Goal: Navigation & Orientation: Find specific page/section

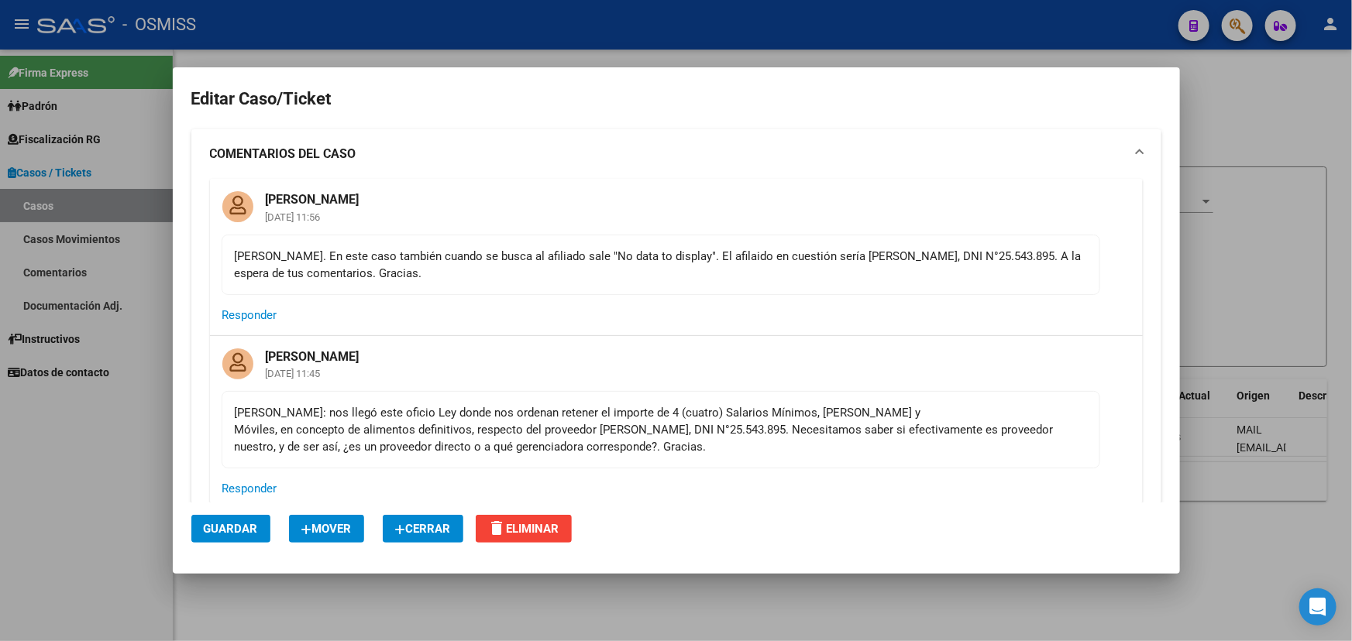
drag, startPoint x: 335, startPoint y: 249, endPoint x: 594, endPoint y: 263, distance: 259.9
click at [591, 255] on div "[PERSON_NAME]. En este caso también cuando se busca al afiliado sale "No data t…" at bounding box center [661, 265] width 852 height 34
click at [592, 271] on div "[PERSON_NAME]. En este caso también cuando se busca al afiliado sale "No data t…" at bounding box center [661, 265] width 852 height 34
drag, startPoint x: 498, startPoint y: 275, endPoint x: 232, endPoint y: 263, distance: 265.9
click at [232, 263] on mat-card-content "[PERSON_NAME]. En este caso también cuando se busca al afiliado sale "No data t…" at bounding box center [661, 265] width 878 height 60
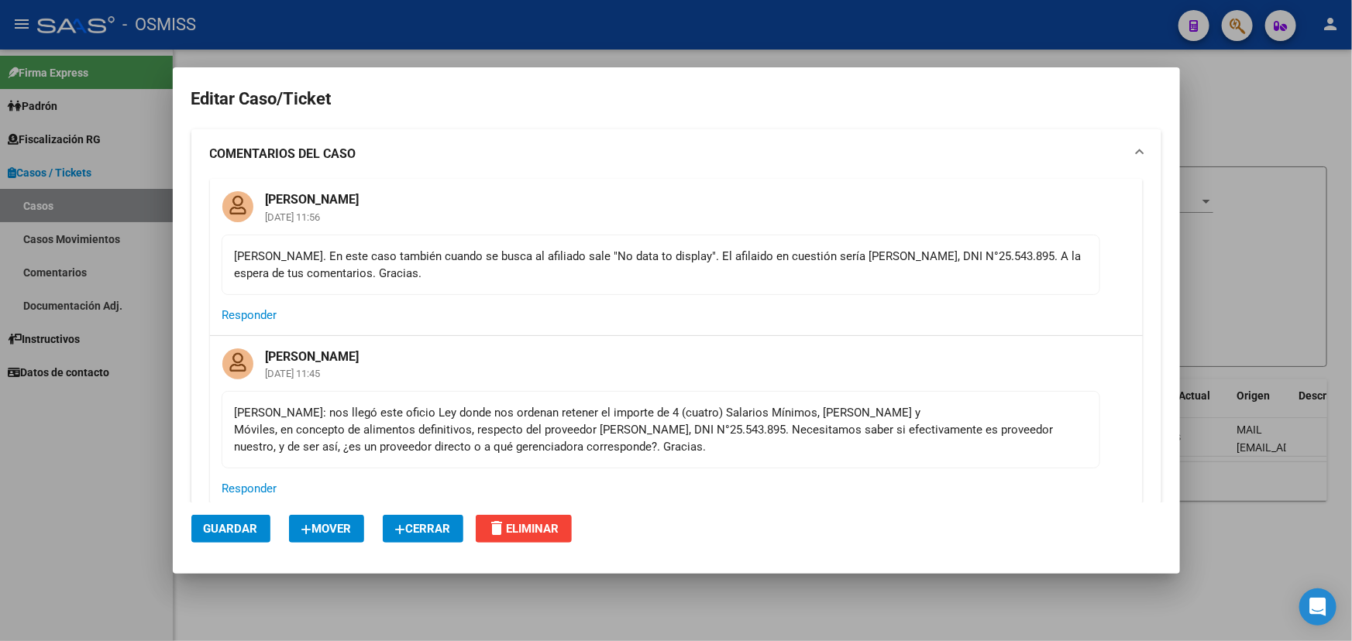
click at [348, 275] on div "[PERSON_NAME]. En este caso también cuando se busca al afiliado sale "No data t…" at bounding box center [661, 265] width 852 height 34
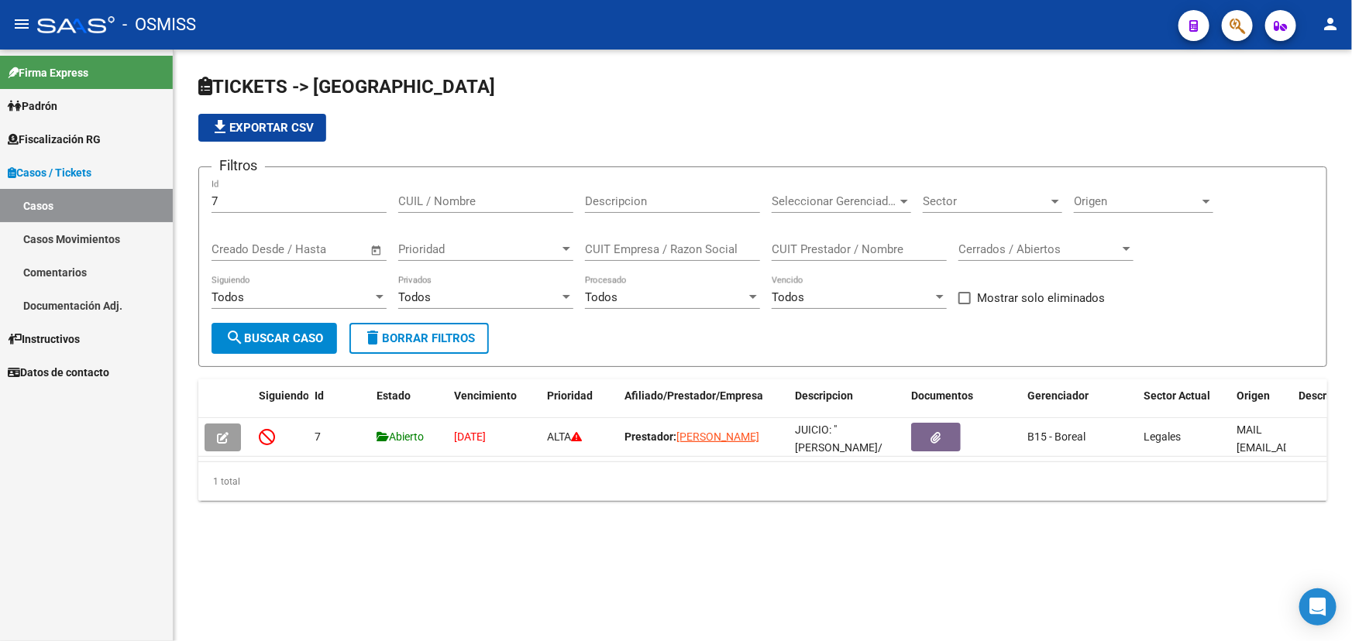
click at [105, 204] on link "Casos" at bounding box center [86, 205] width 173 height 33
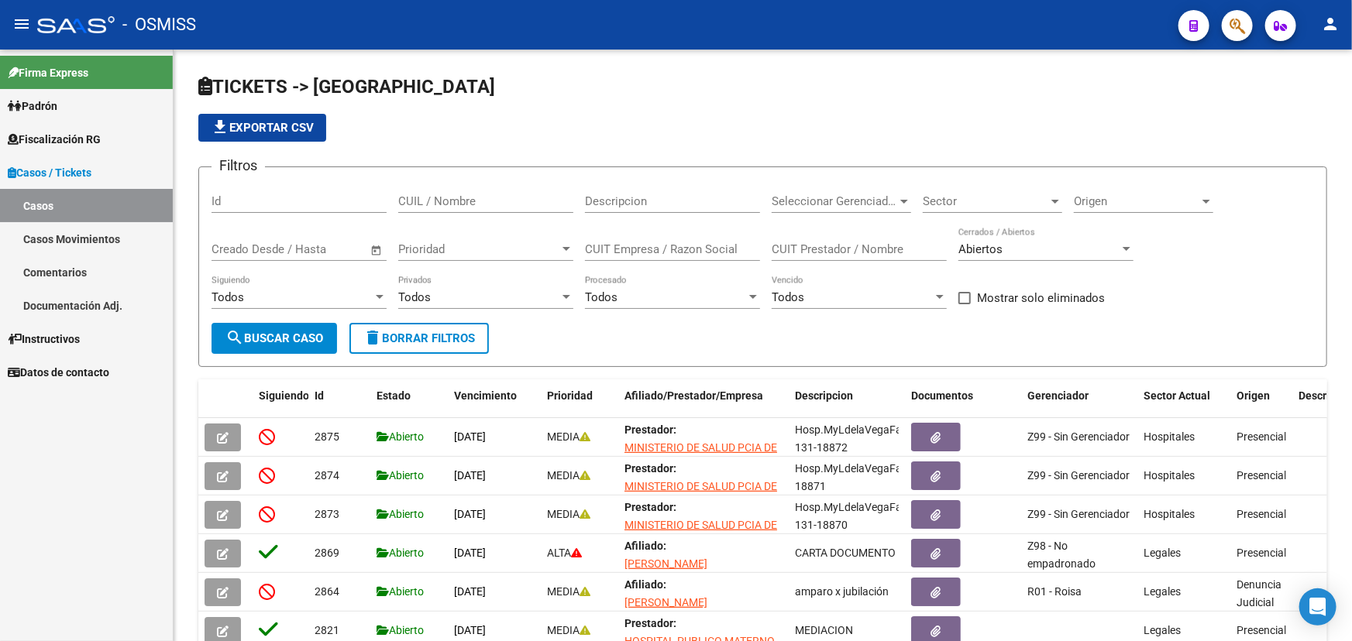
click at [92, 301] on link "Documentación Adj." at bounding box center [86, 305] width 173 height 33
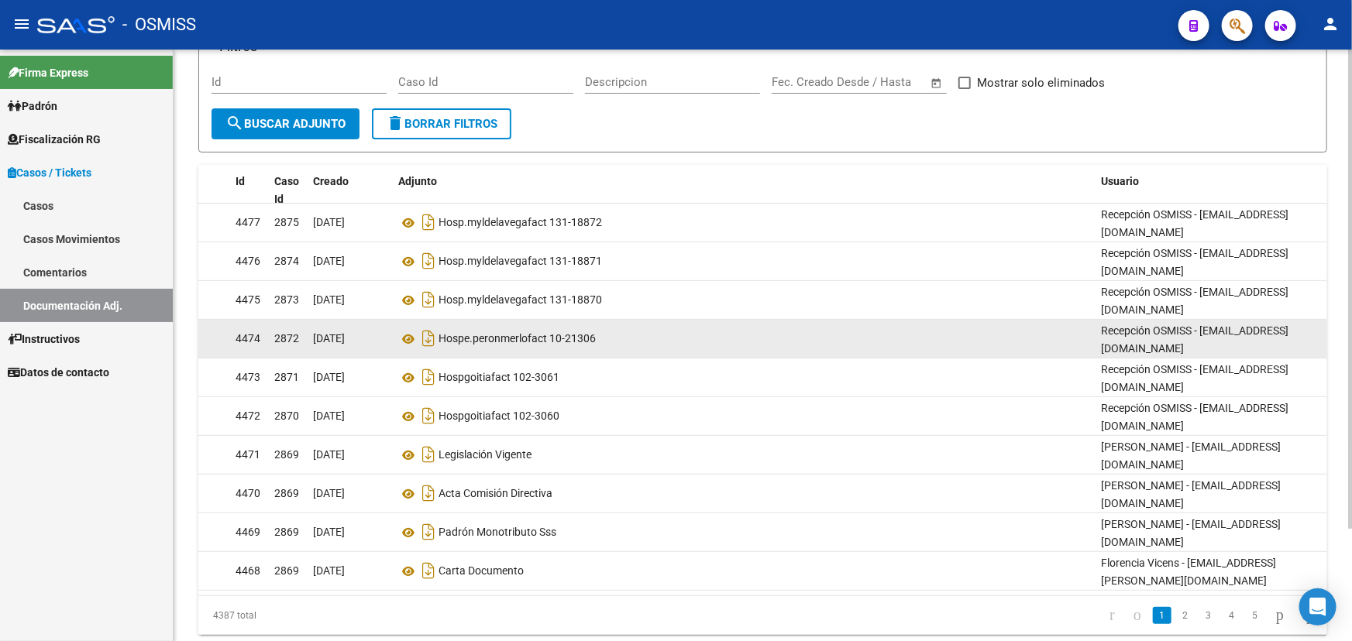
scroll to position [139, 0]
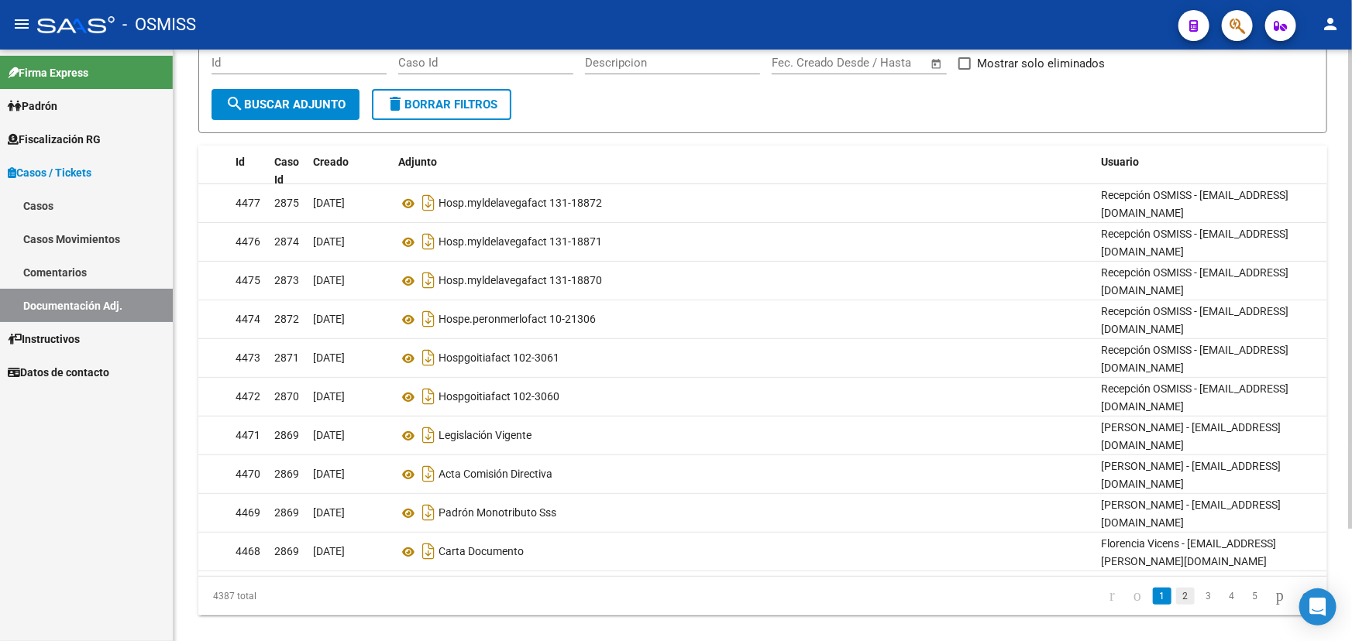
click at [1176, 588] on link "2" at bounding box center [1185, 596] width 19 height 17
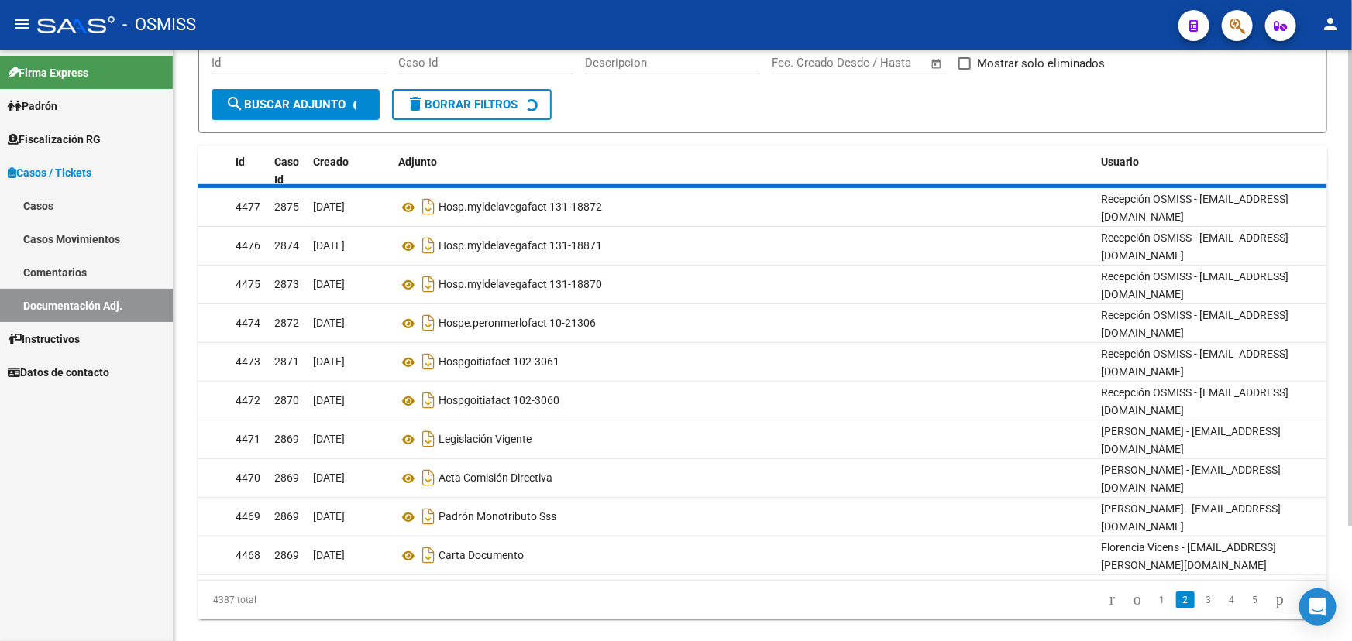
scroll to position [124, 0]
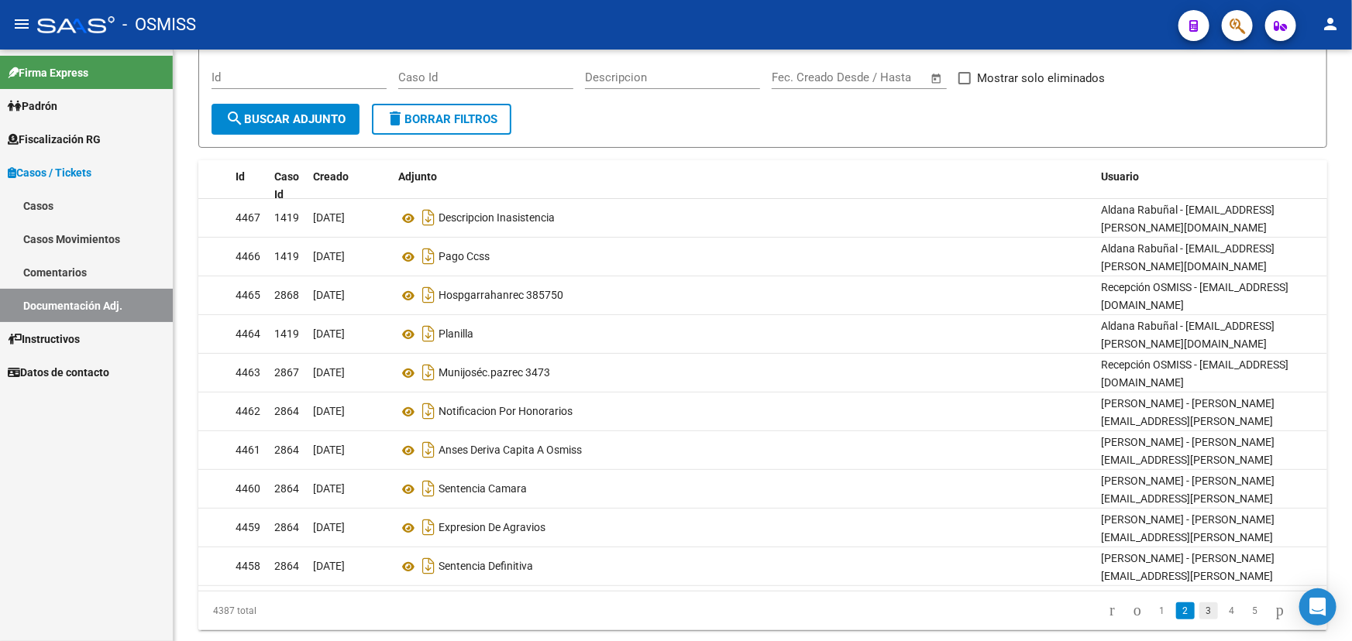
click at [1199, 603] on link "3" at bounding box center [1208, 611] width 19 height 17
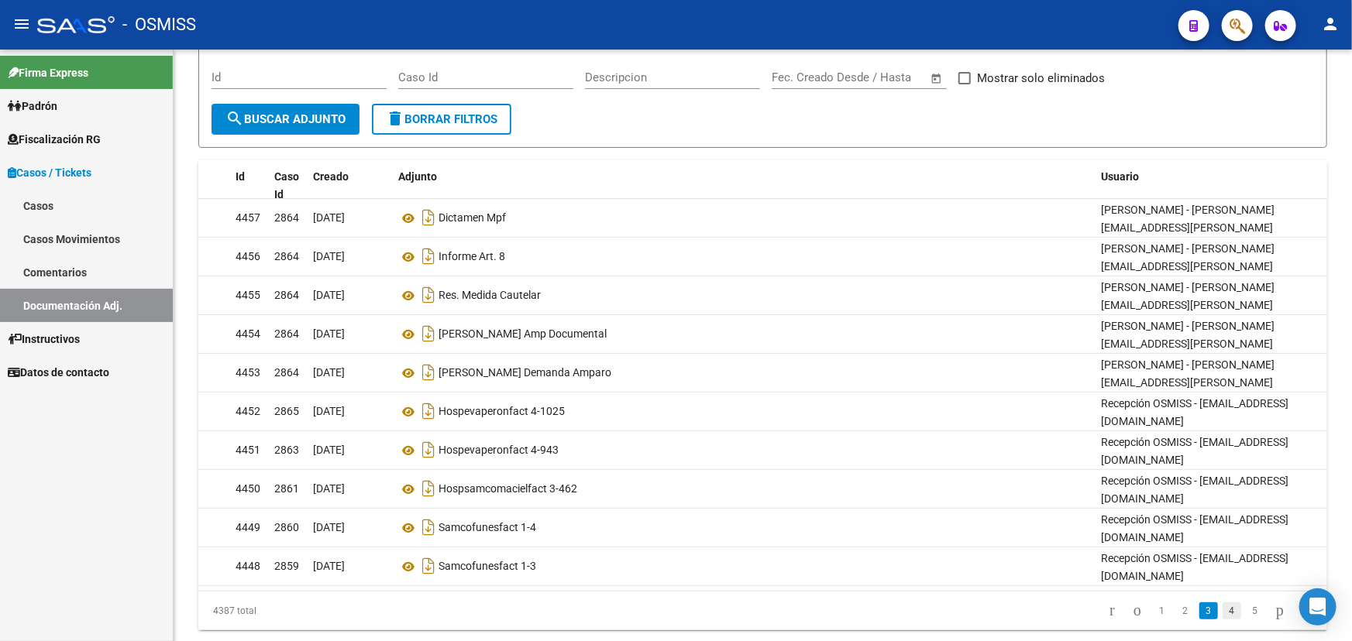
click at [1222, 603] on link "4" at bounding box center [1231, 611] width 19 height 17
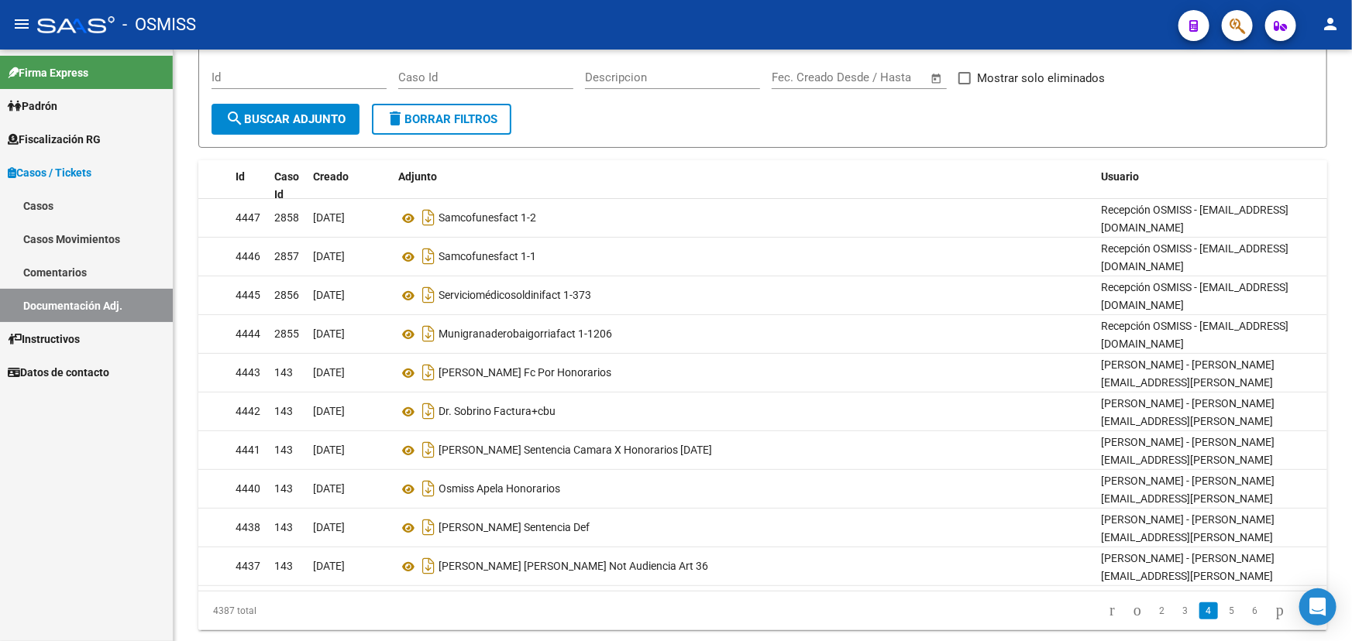
scroll to position [116, 0]
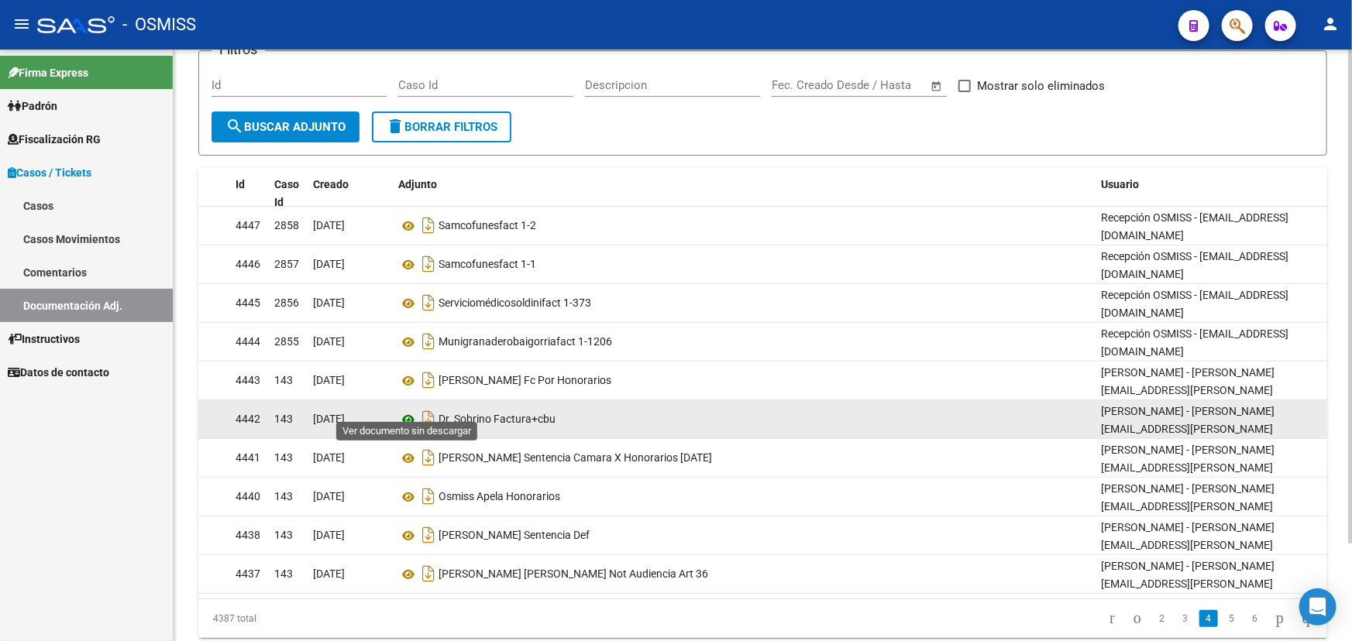
click at [410, 411] on icon at bounding box center [408, 420] width 20 height 19
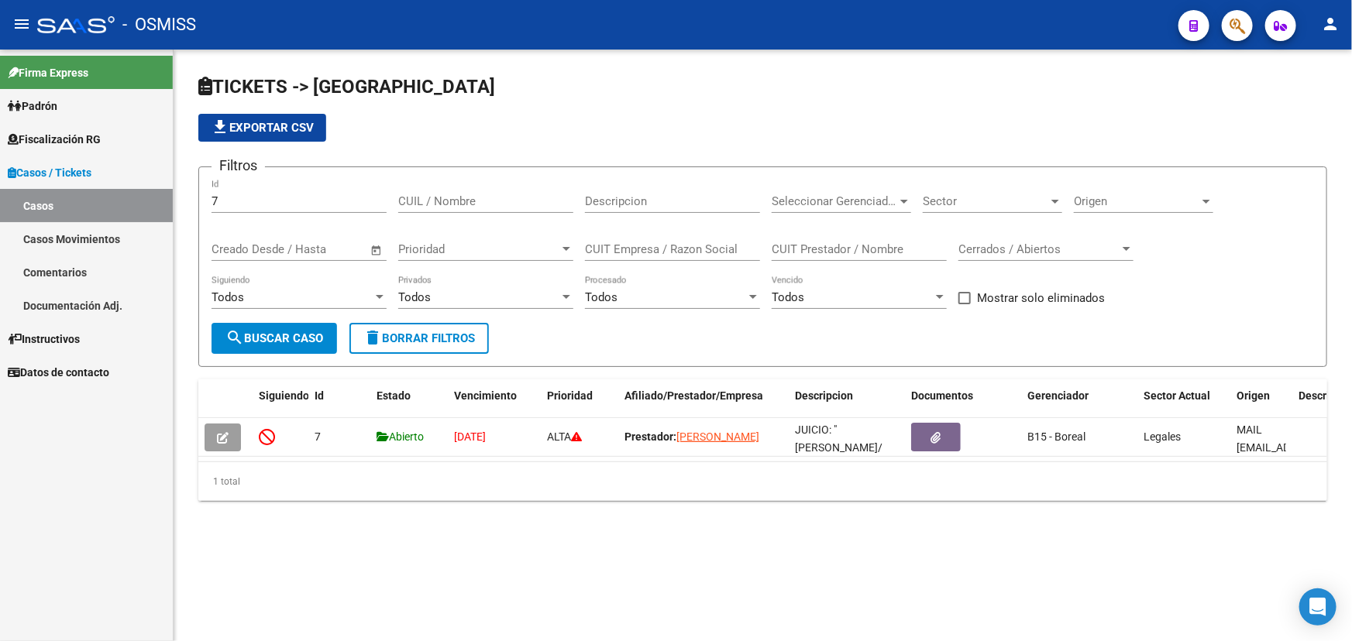
click at [77, 179] on span "Casos / Tickets" at bounding box center [50, 172] width 84 height 17
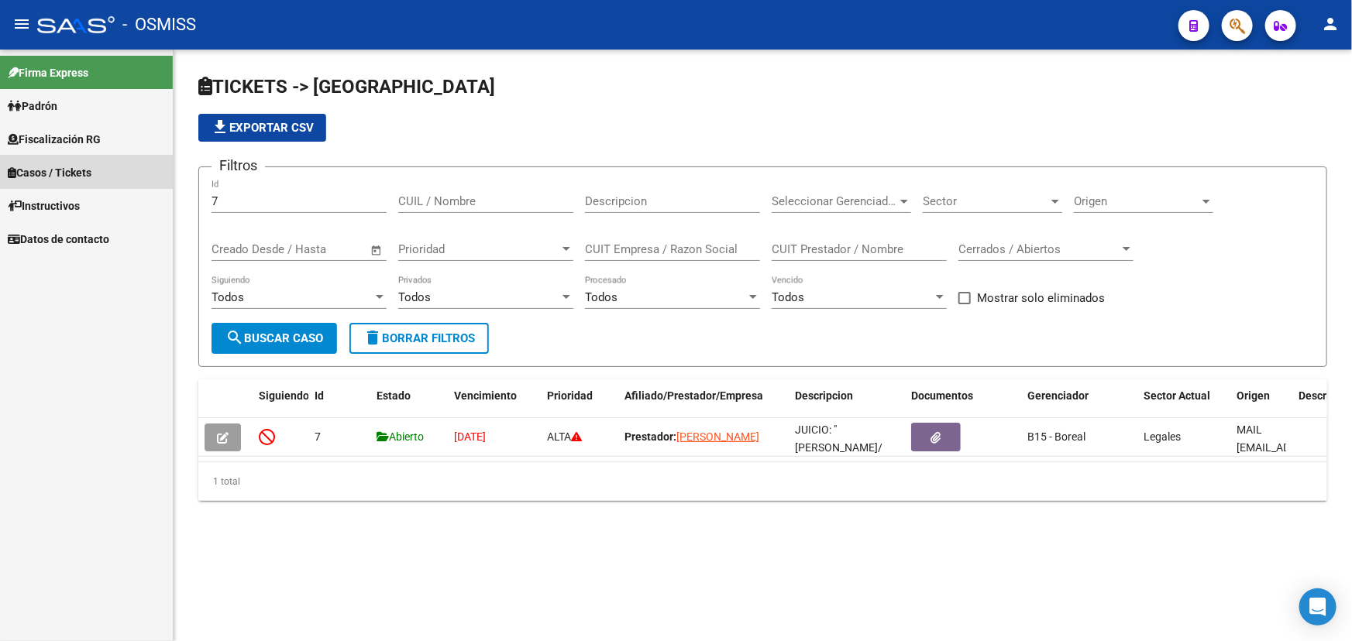
click at [102, 172] on link "Casos / Tickets" at bounding box center [86, 172] width 173 height 33
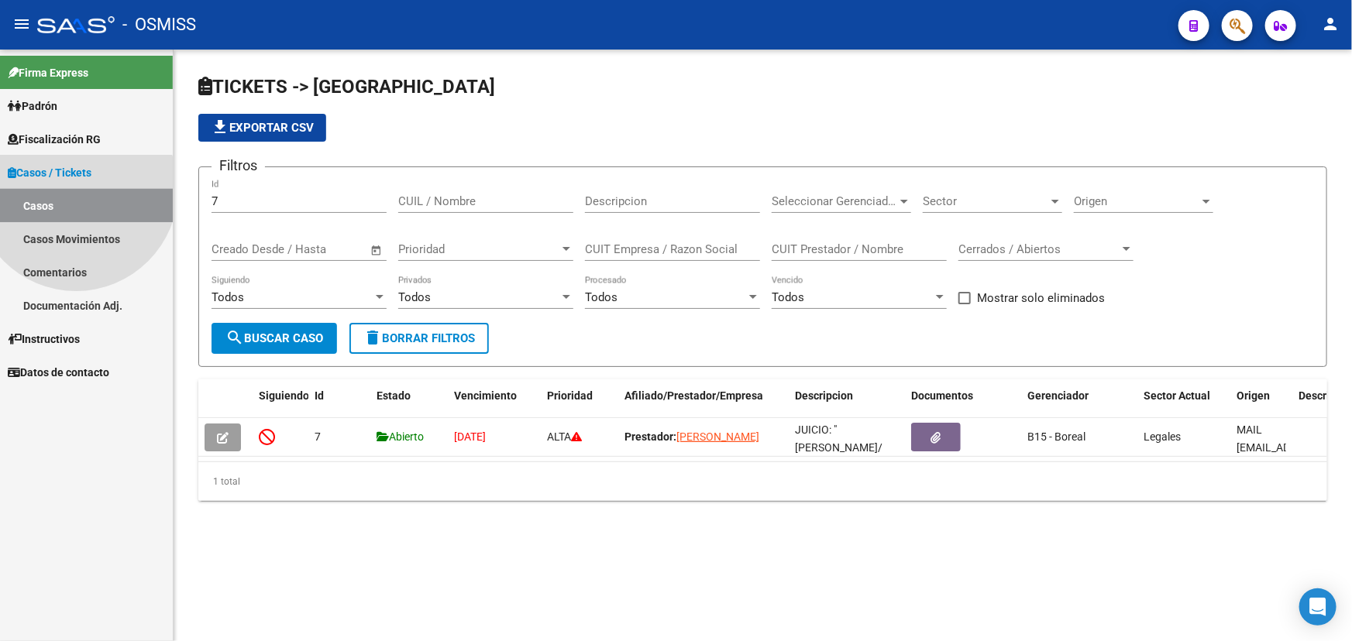
click at [76, 190] on link "Casos" at bounding box center [86, 205] width 173 height 33
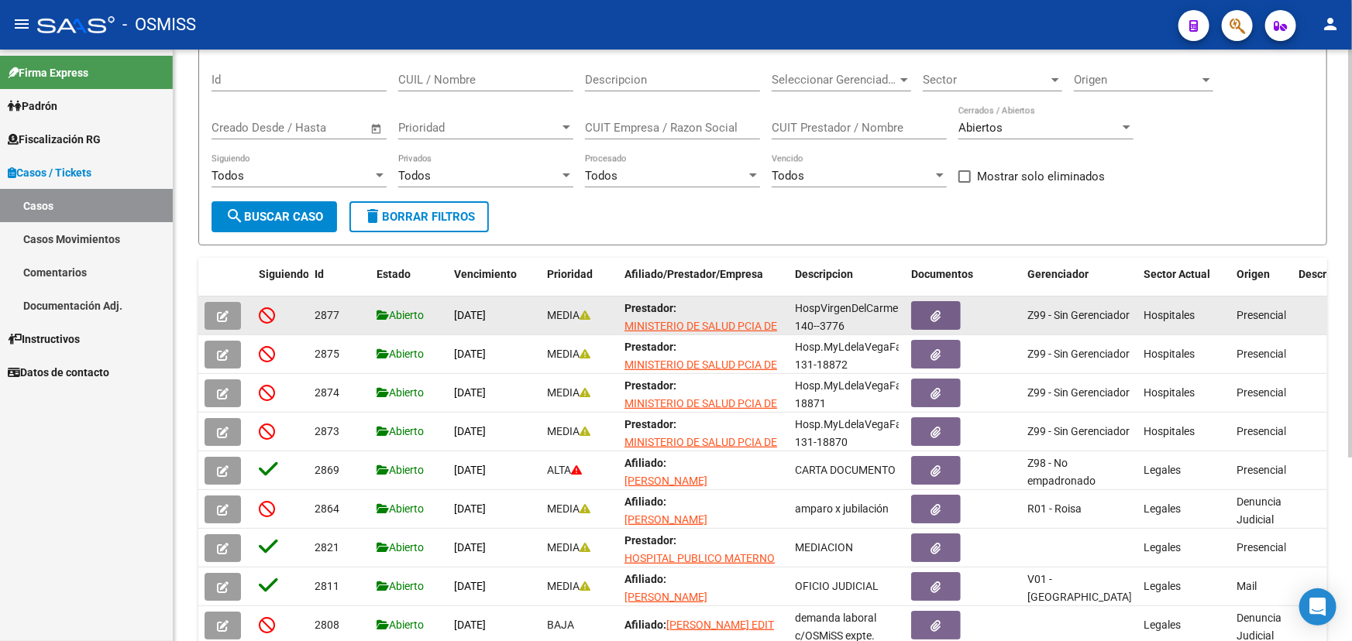
scroll to position [140, 0]
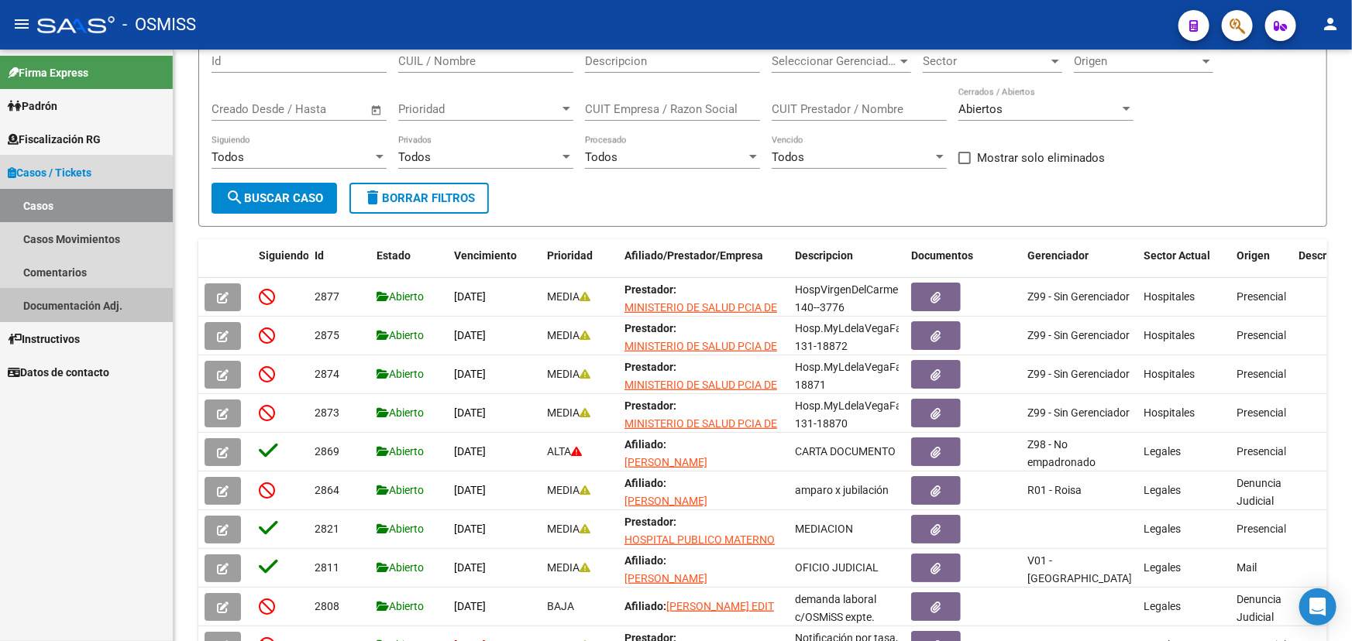
click at [81, 312] on link "Documentación Adj." at bounding box center [86, 305] width 173 height 33
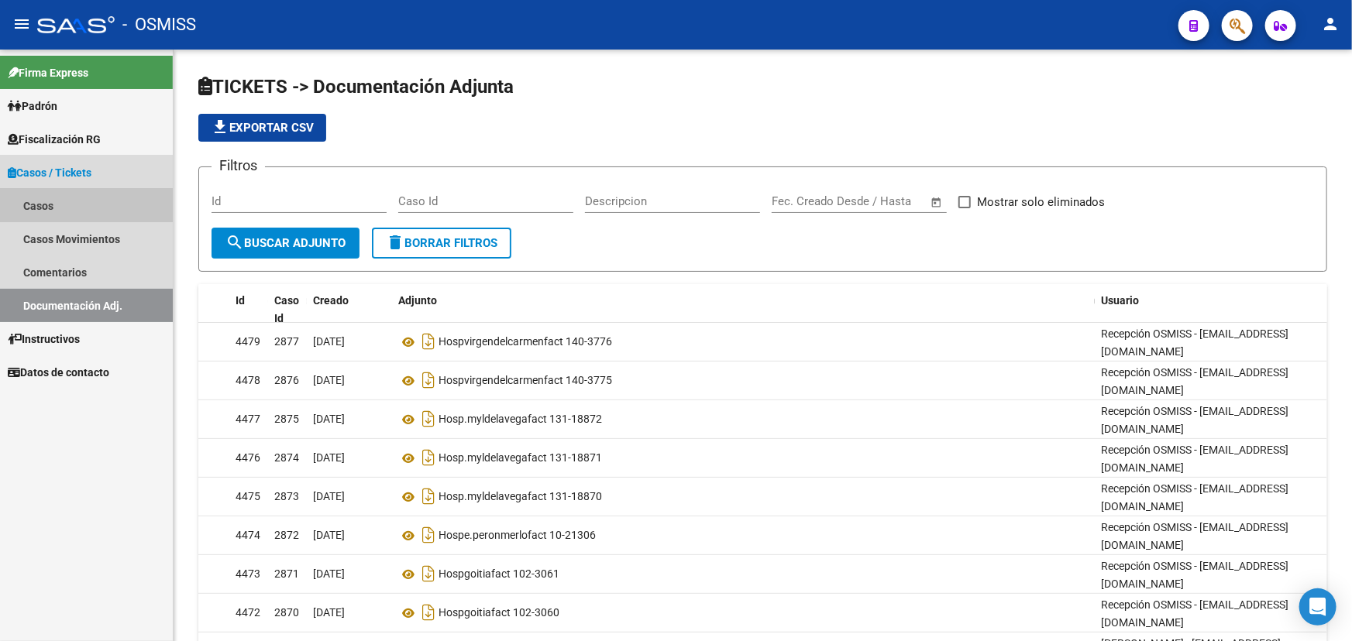
click at [67, 205] on link "Casos" at bounding box center [86, 205] width 173 height 33
